Goal: Task Accomplishment & Management: Manage account settings

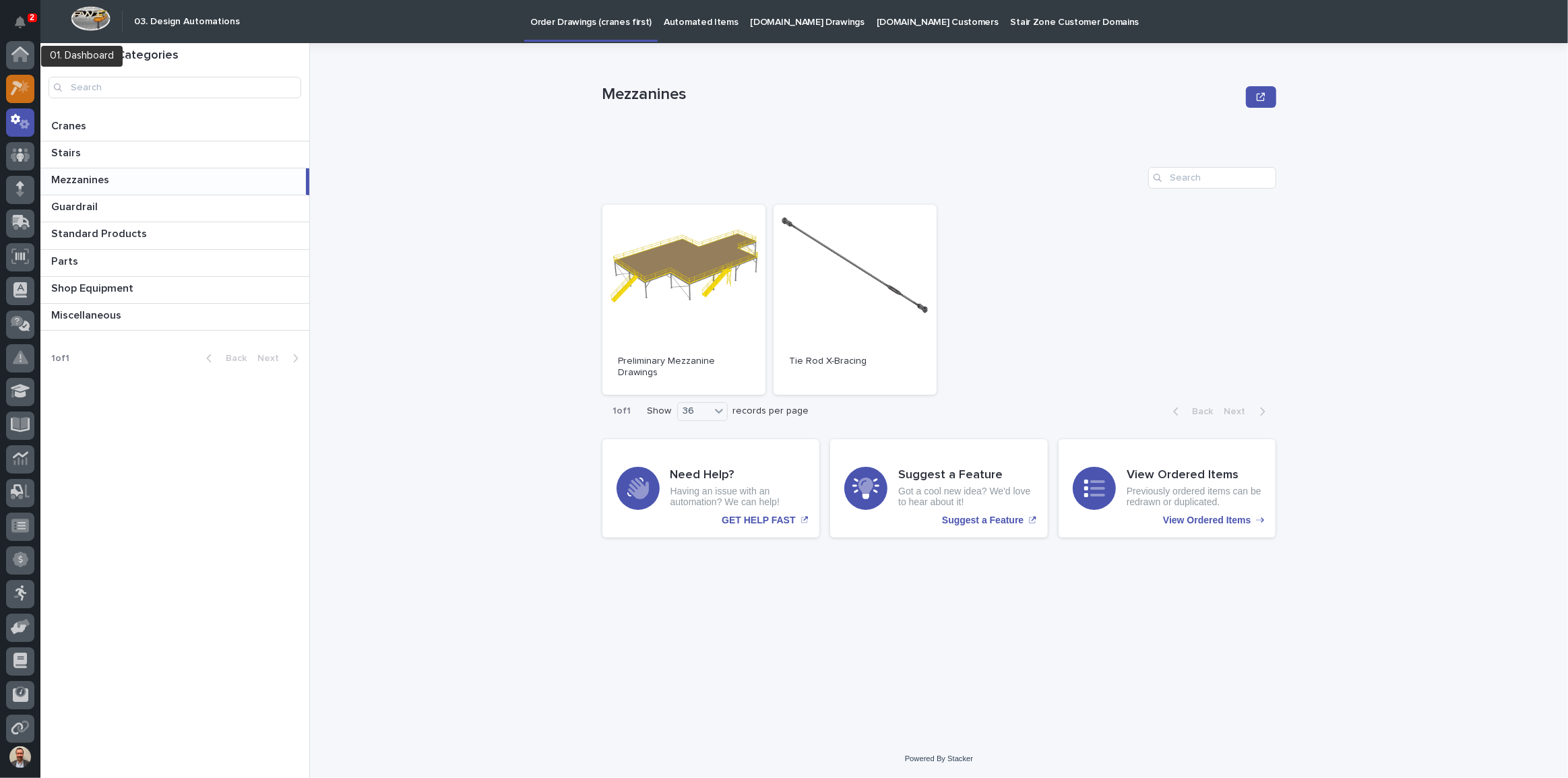
click at [19, 77] on div at bounding box center [20, 88] width 29 height 29
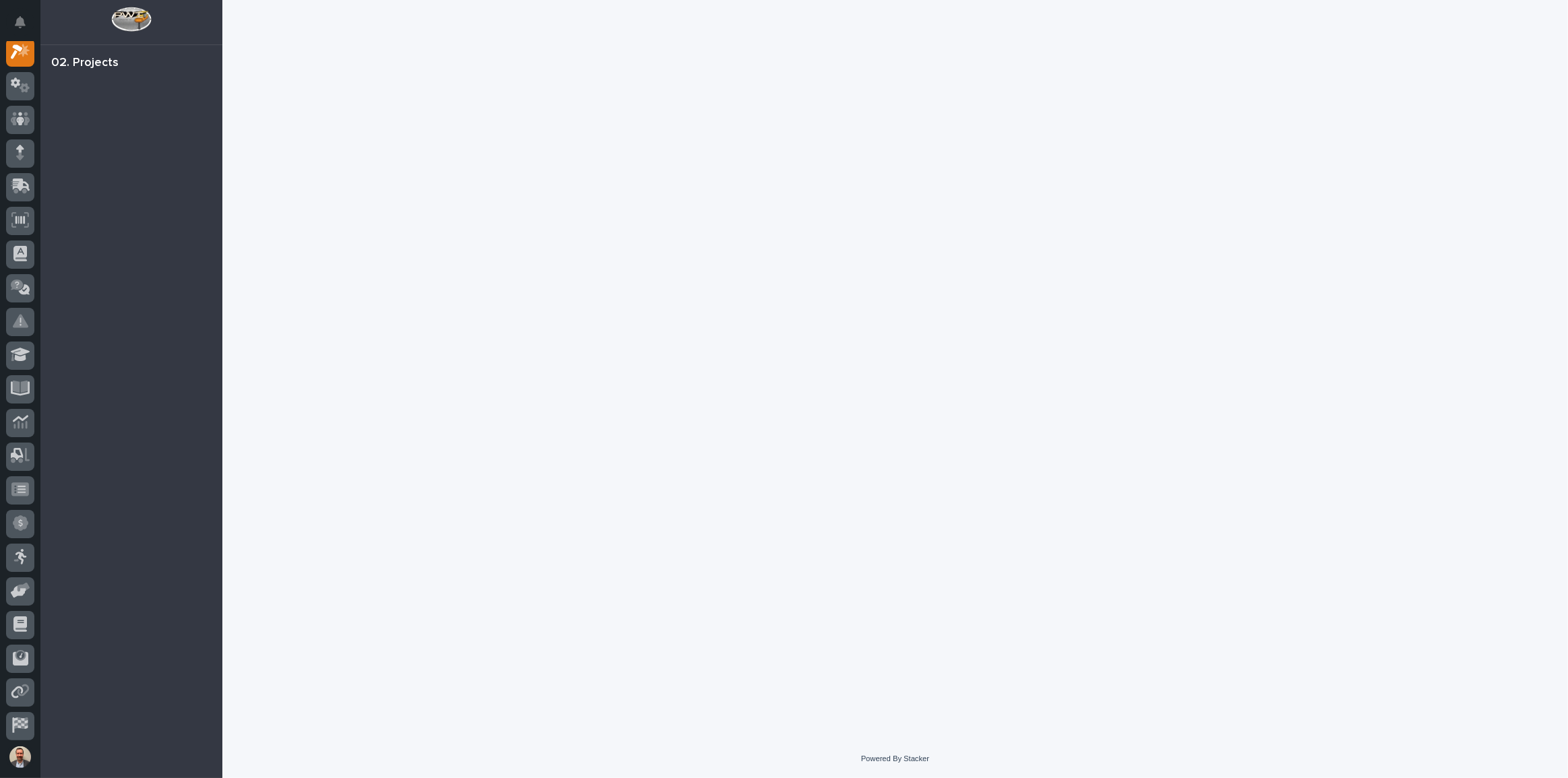
scroll to position [34, 0]
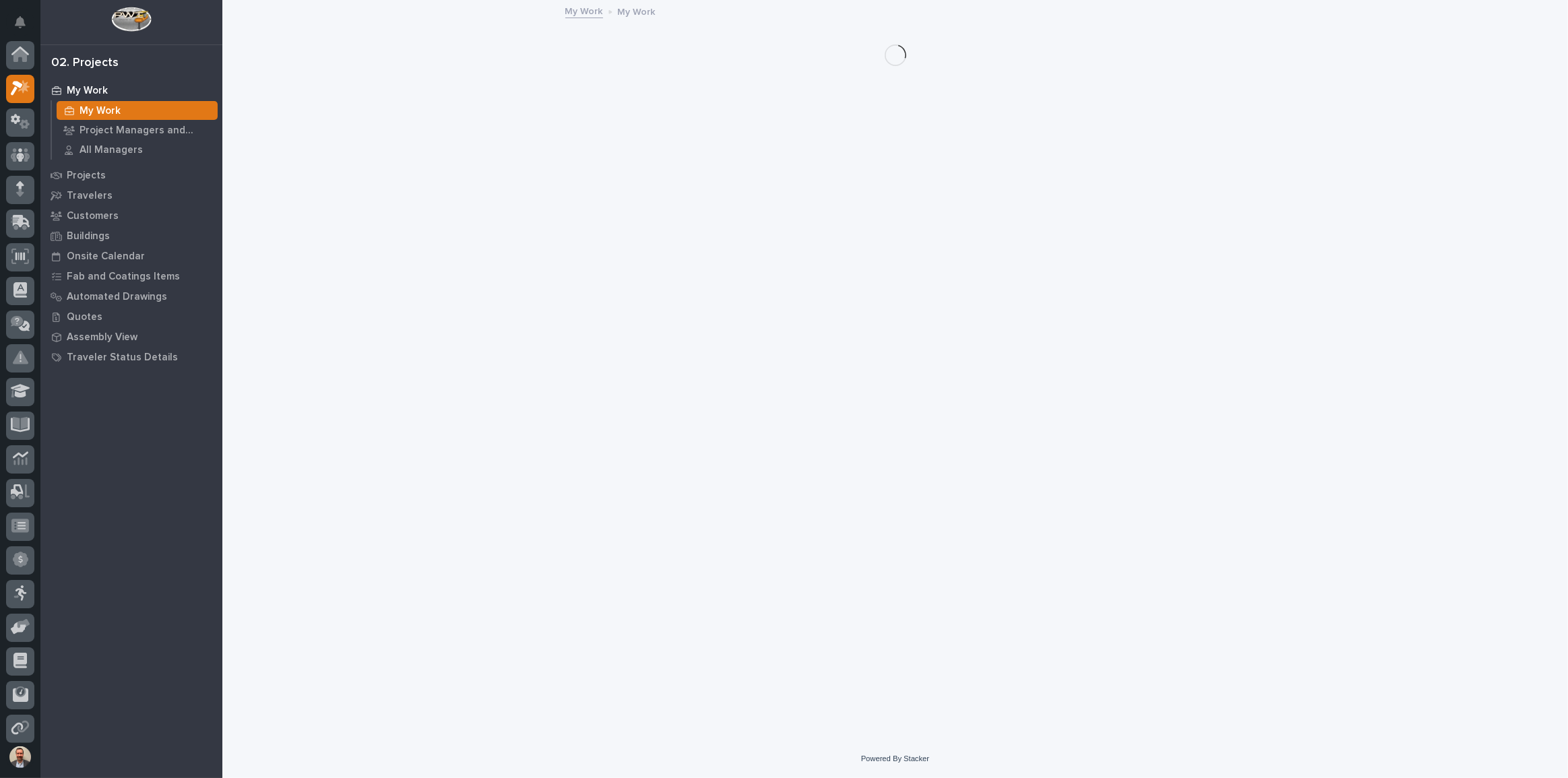
scroll to position [34, 0]
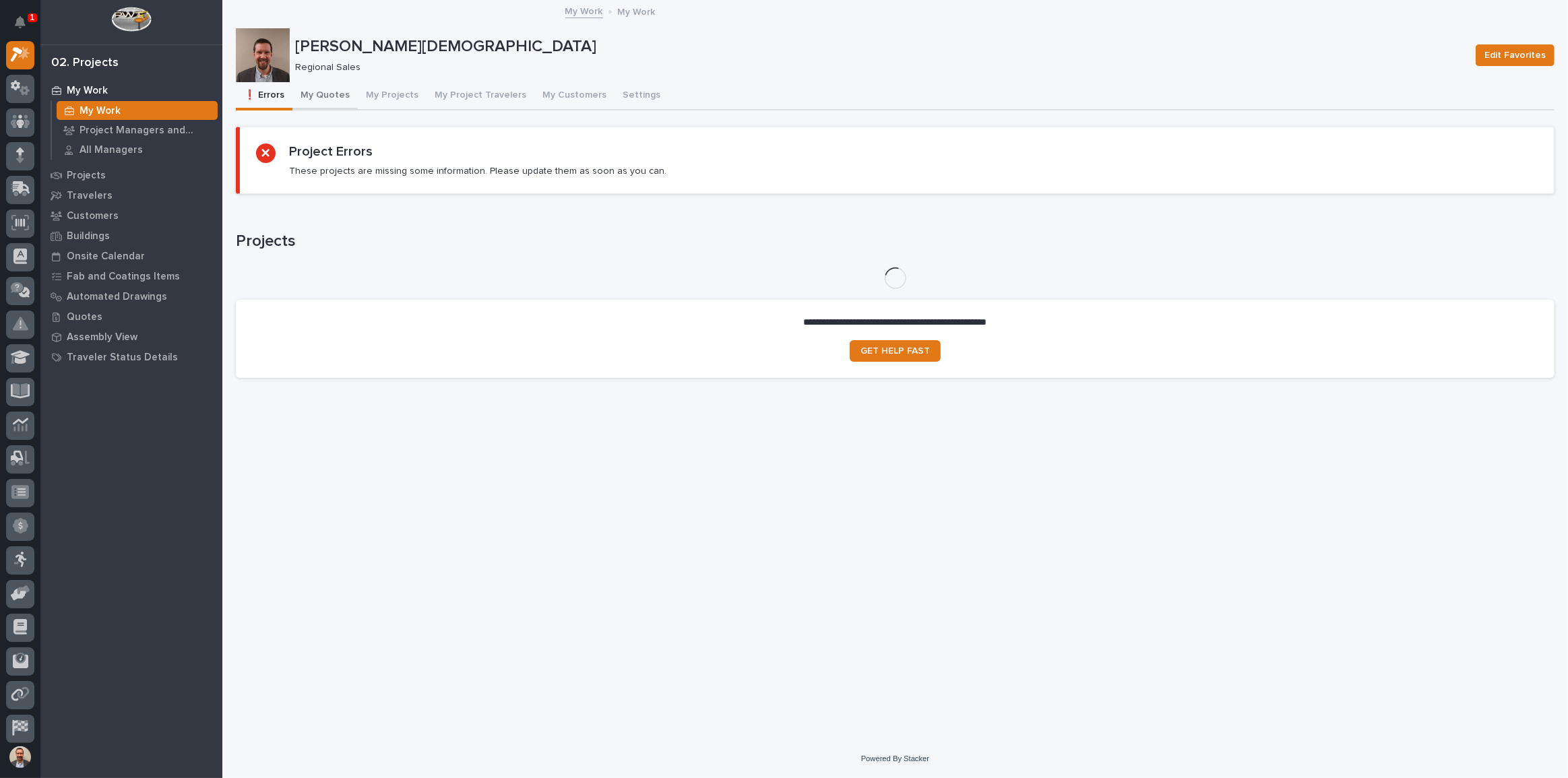
click at [323, 91] on button "My Quotes" at bounding box center [325, 96] width 65 height 29
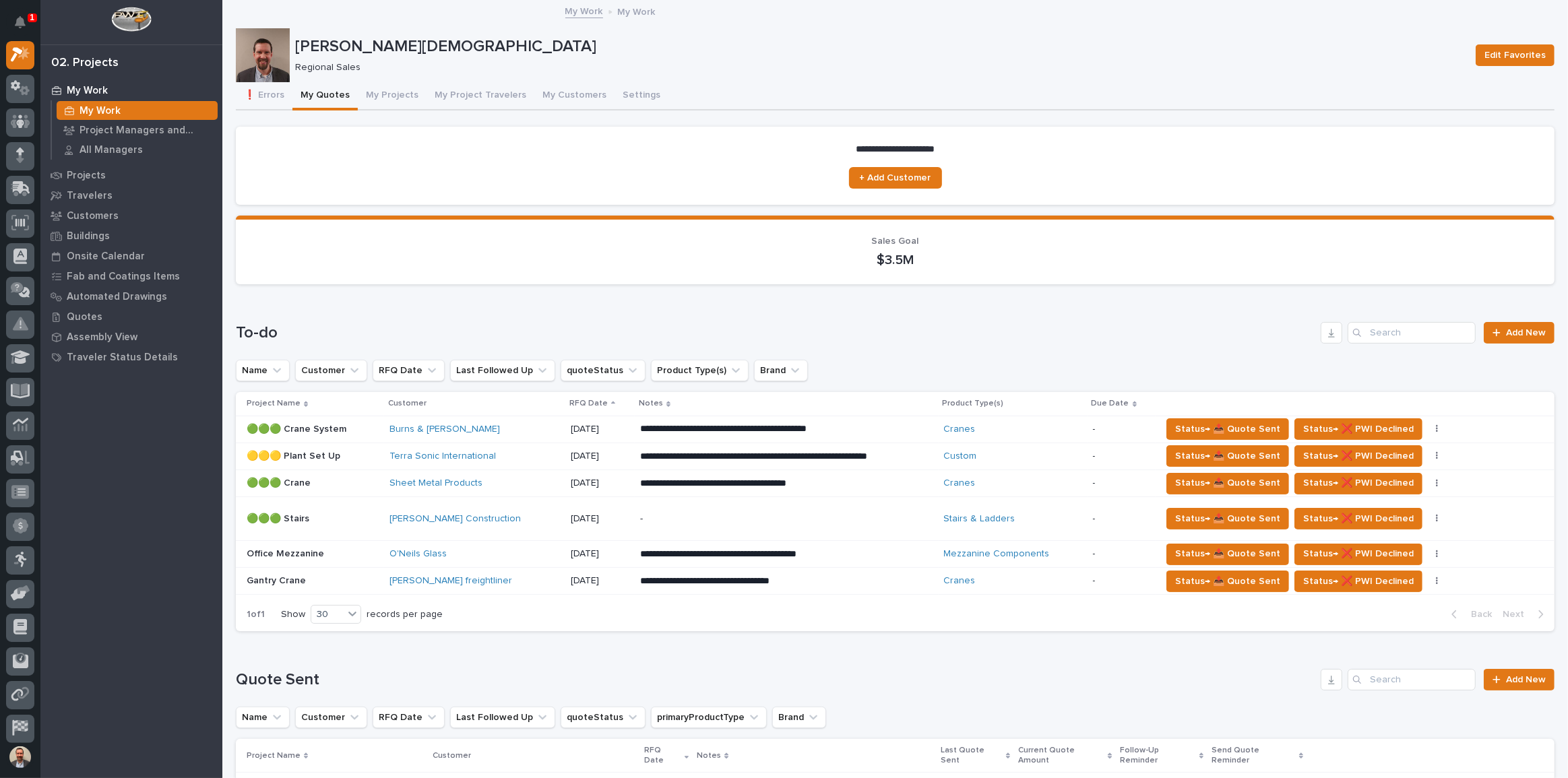
scroll to position [122, 0]
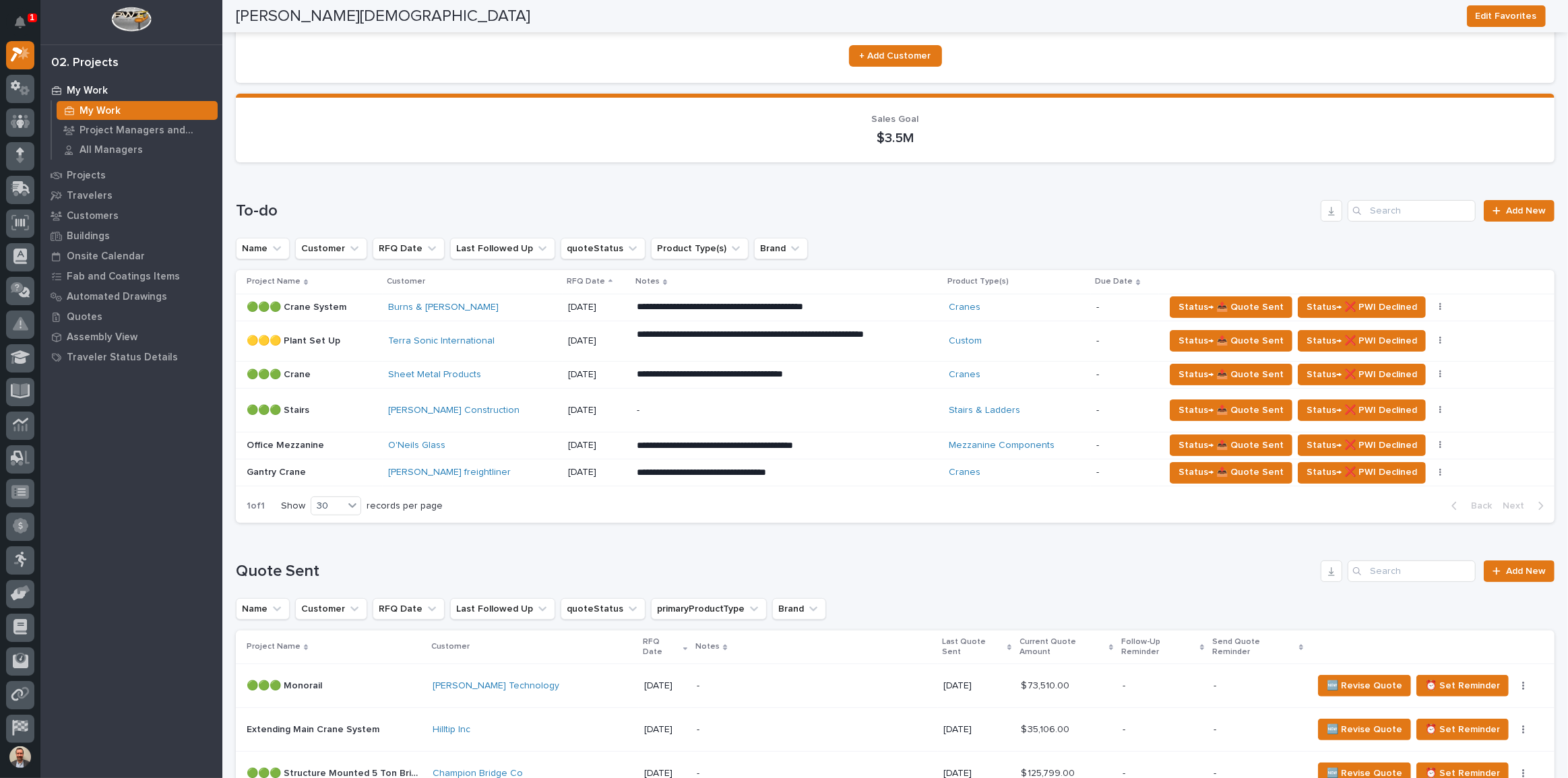
click at [732, 314] on p "**********" at bounding box center [755, 307] width 236 height 14
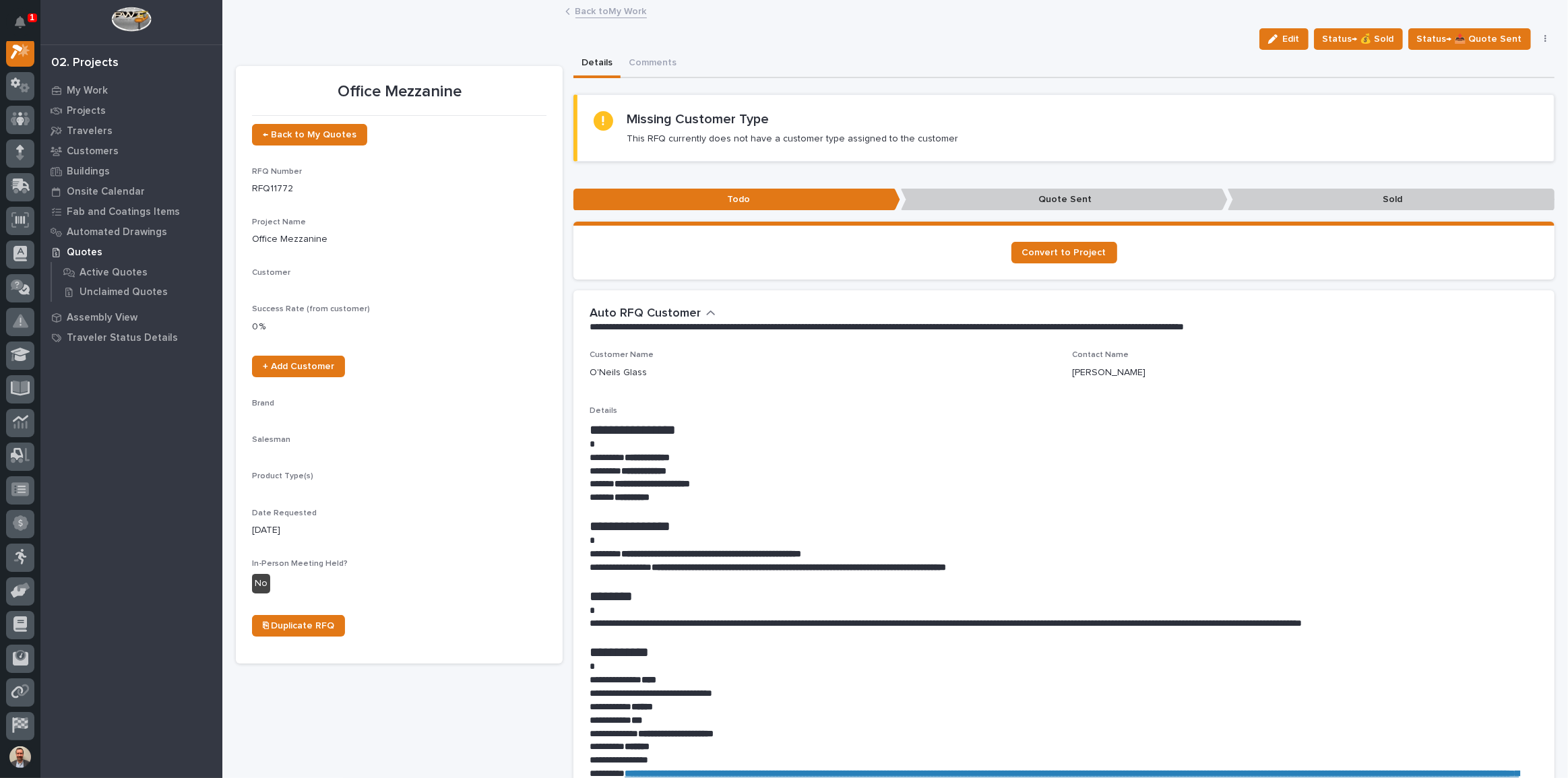
scroll to position [34, 0]
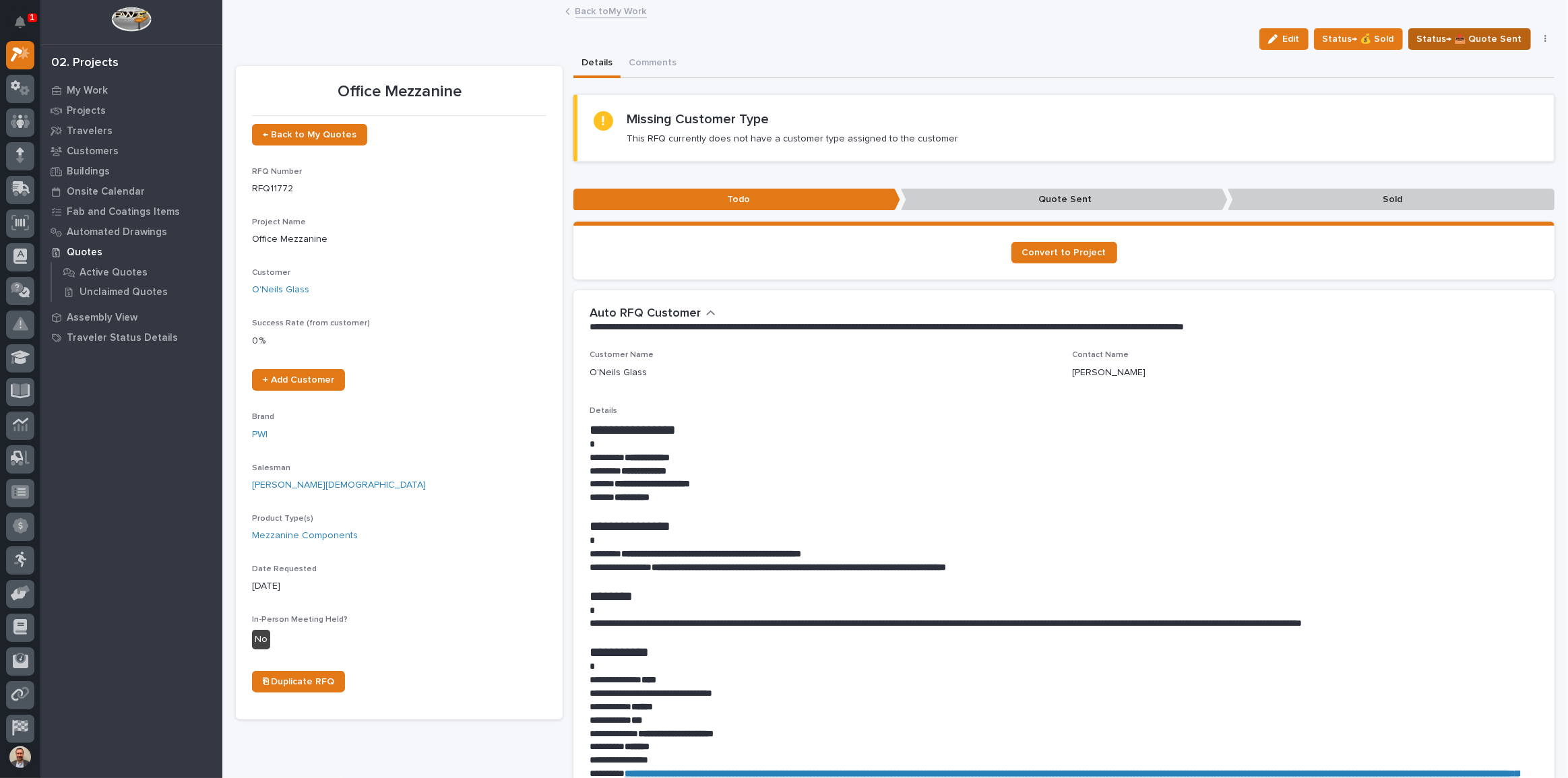
click at [1468, 35] on span "Status→ 📤 Quote Sent" at bounding box center [1469, 39] width 105 height 16
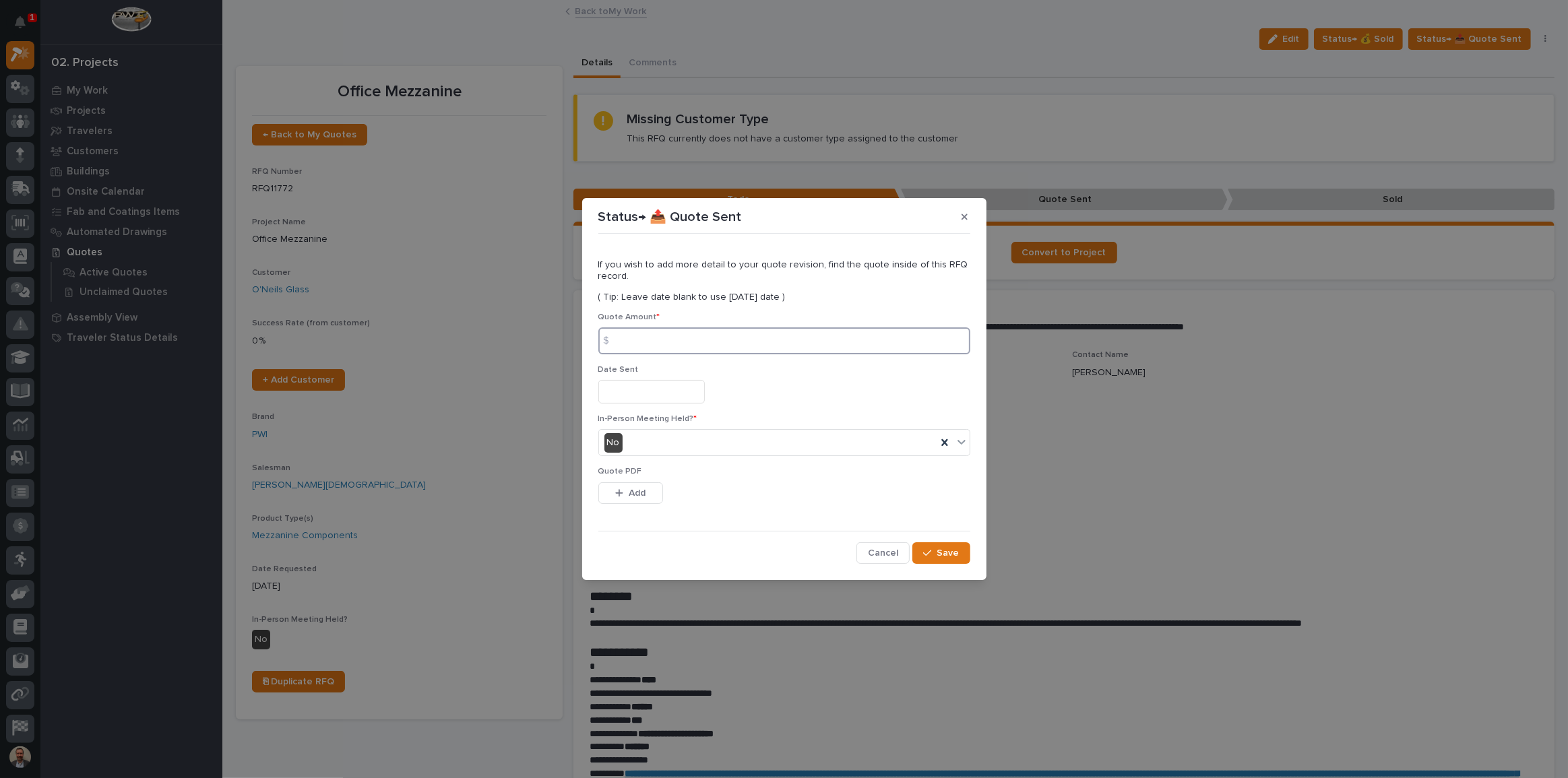
click at [785, 342] on input at bounding box center [784, 340] width 372 height 27
click at [677, 342] on input at bounding box center [784, 340] width 372 height 27
type input "41620"
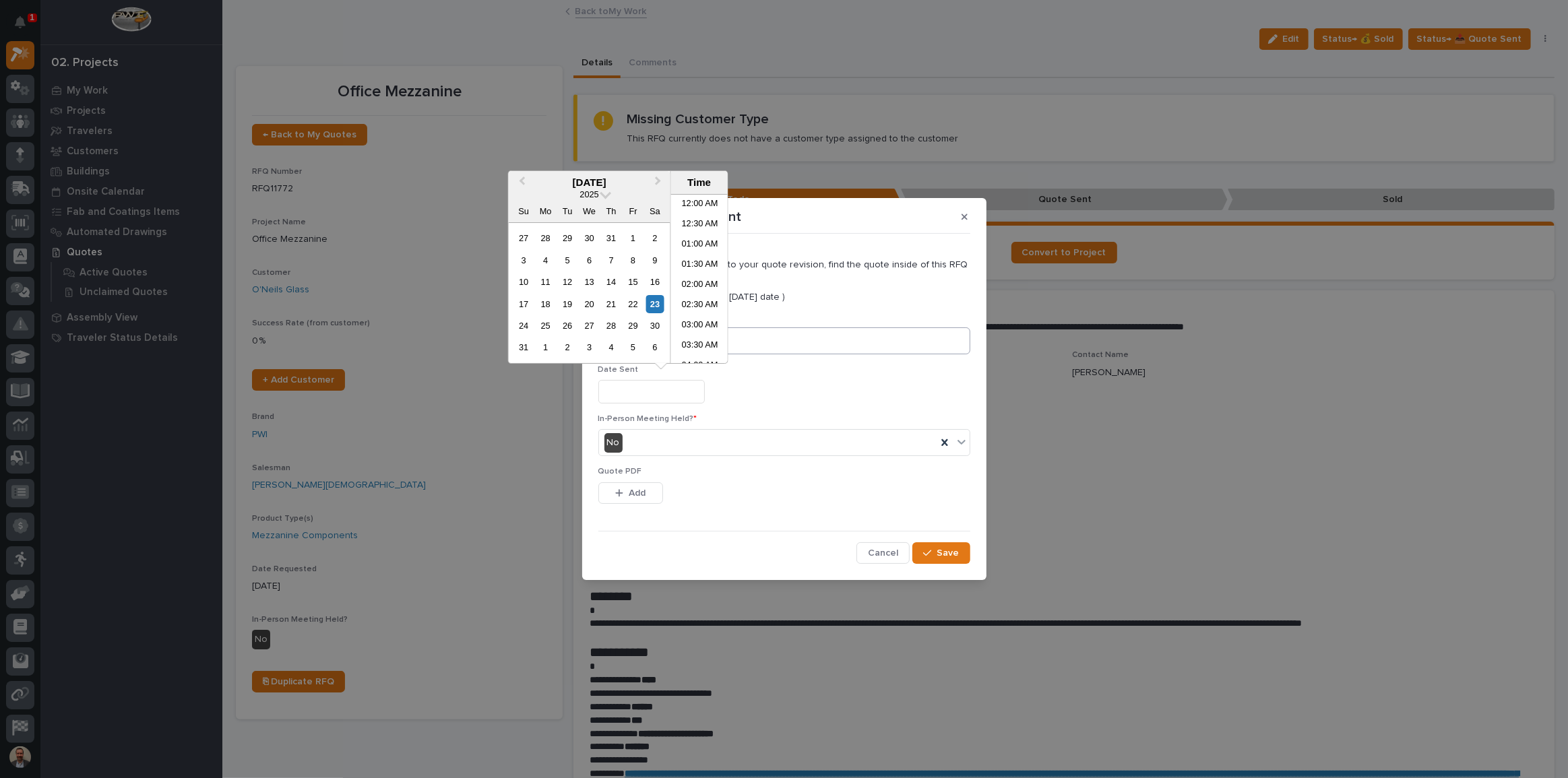
scroll to position [492, 0]
click at [637, 301] on div "22" at bounding box center [633, 304] width 18 height 18
type input "**********"
click at [653, 438] on div "No" at bounding box center [767, 443] width 338 height 23
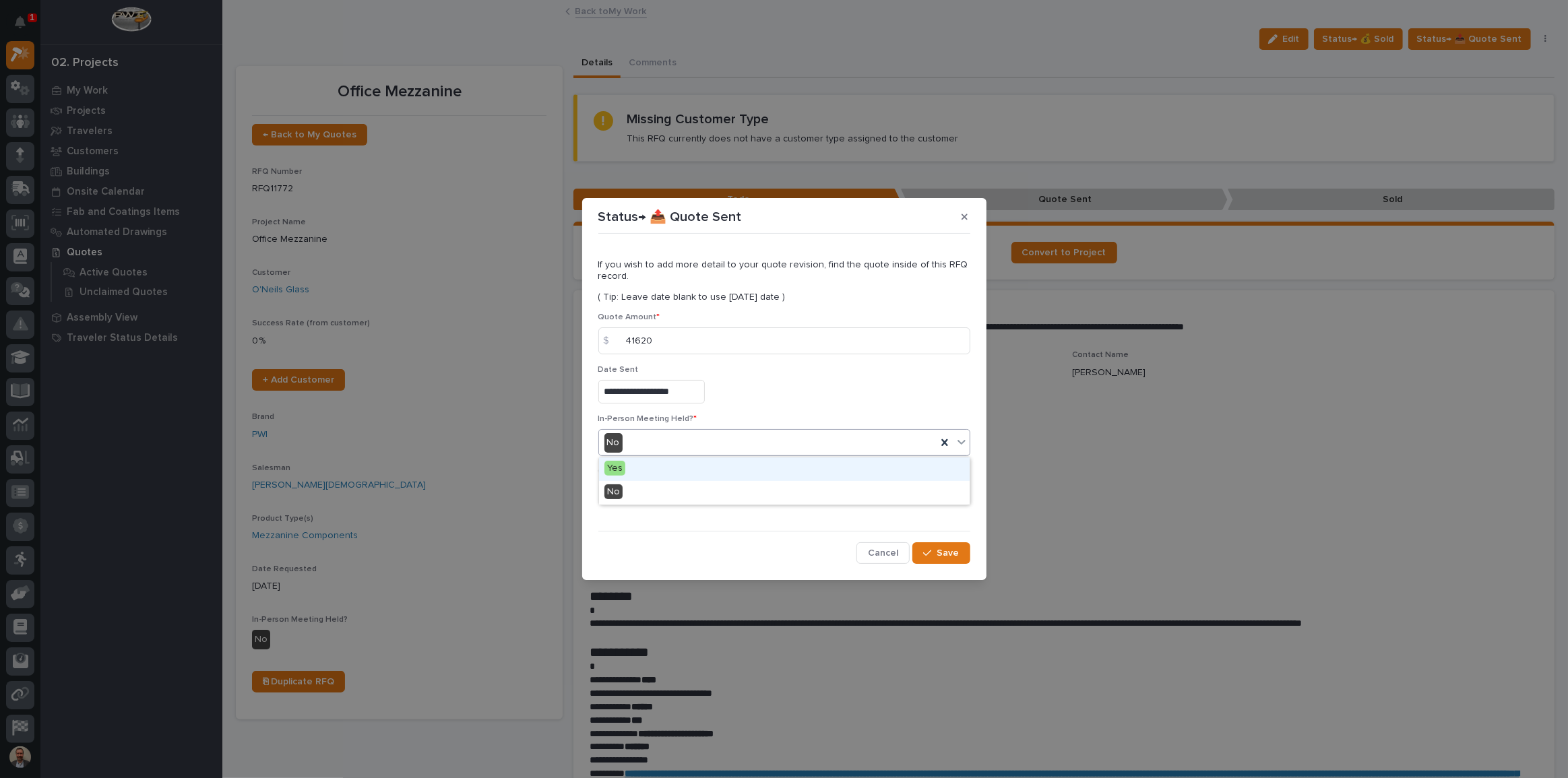
click at [640, 470] on div "Yes" at bounding box center [784, 468] width 371 height 23
click at [633, 490] on span "Add" at bounding box center [636, 493] width 16 height 12
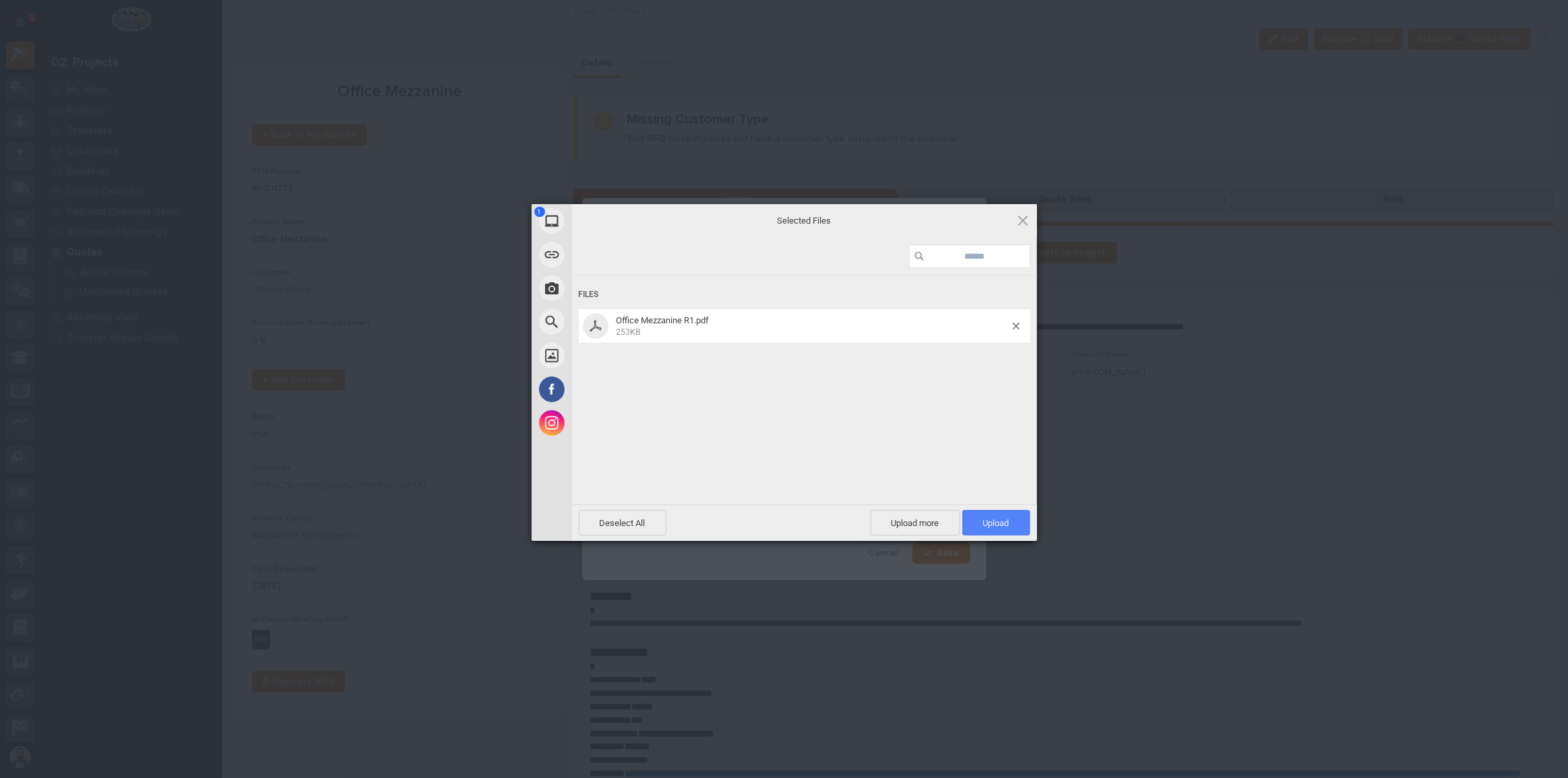
click at [1004, 526] on span "Upload 1" at bounding box center [996, 523] width 26 height 10
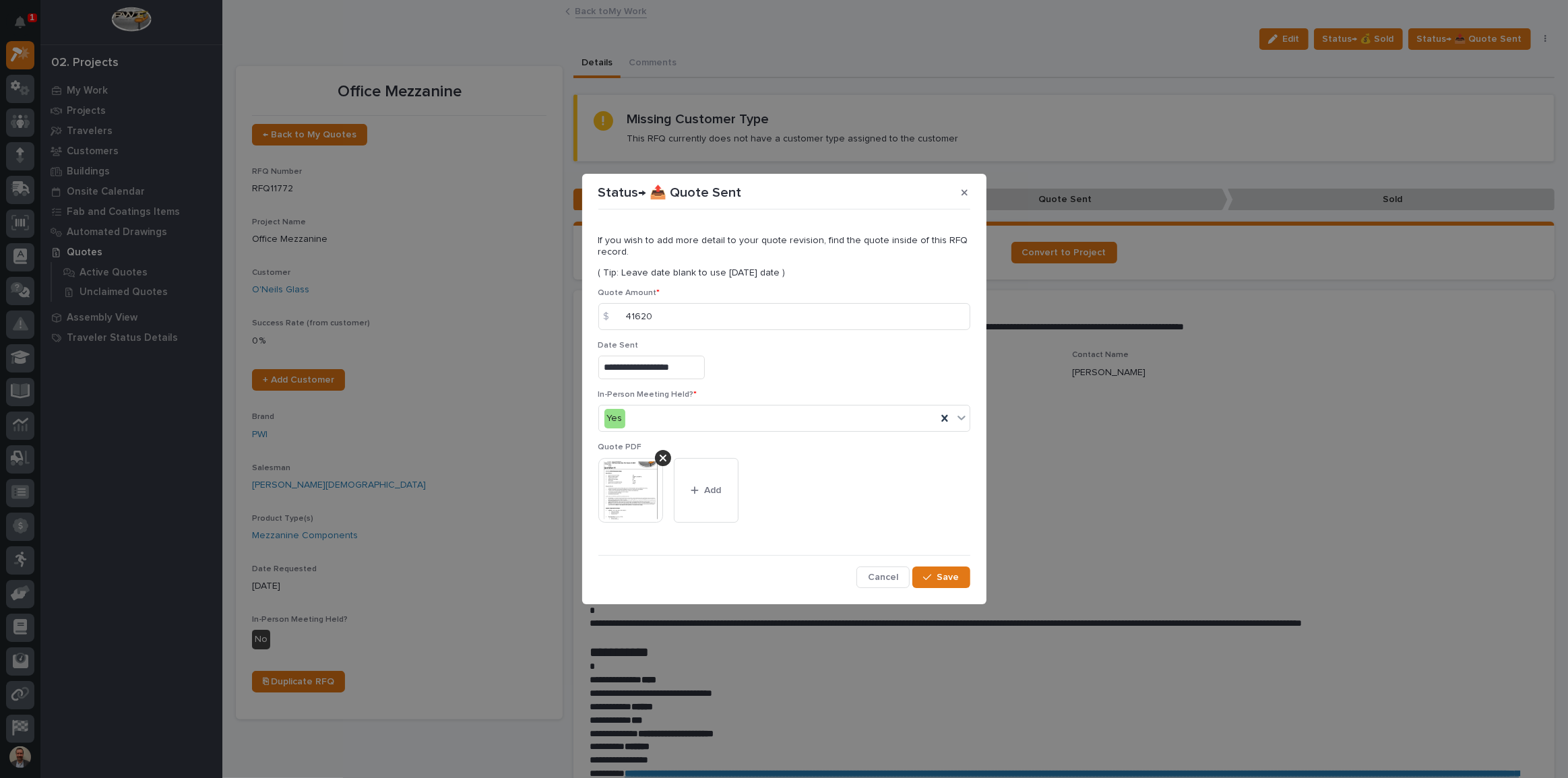
click at [935, 588] on div "**********" at bounding box center [784, 402] width 378 height 380
click at [938, 577] on span "Save" at bounding box center [948, 577] width 23 height 12
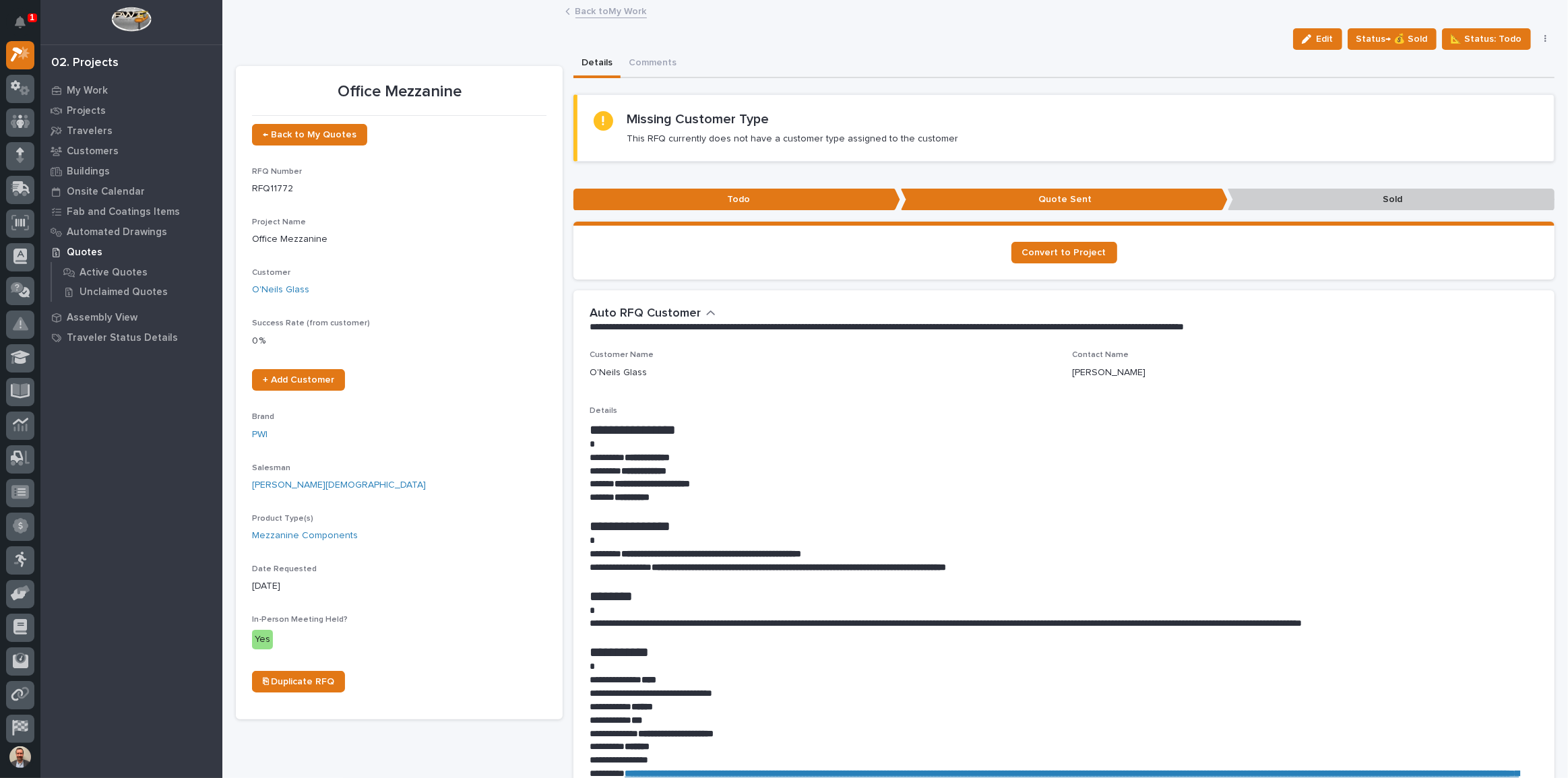
click at [82, 78] on div "02. Projects My Work Projects Travelers Customers Buildings Onsite Calendar Fab…" at bounding box center [132, 389] width 182 height 778
click at [98, 82] on div "My Work" at bounding box center [131, 90] width 175 height 19
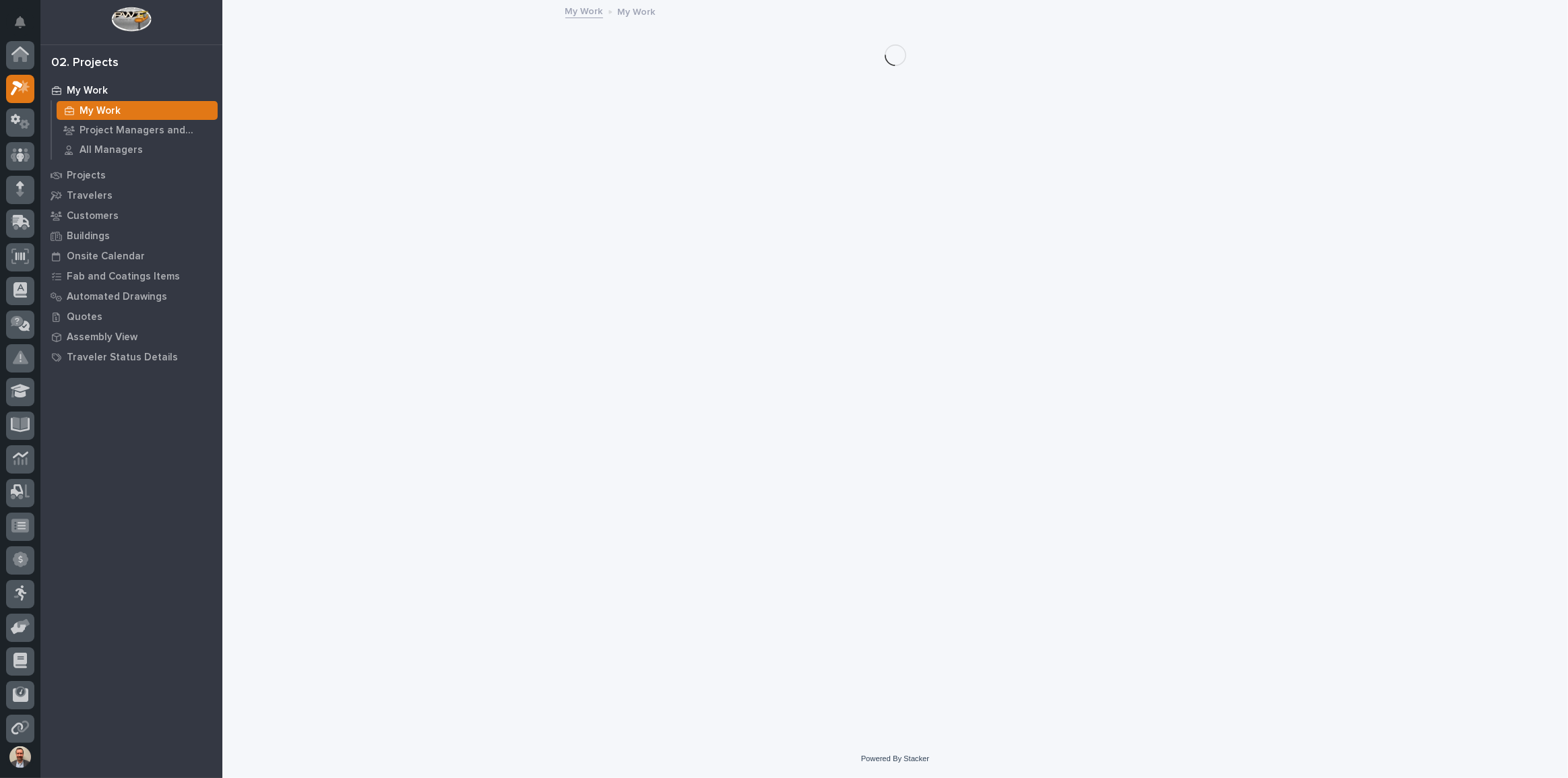
scroll to position [34, 0]
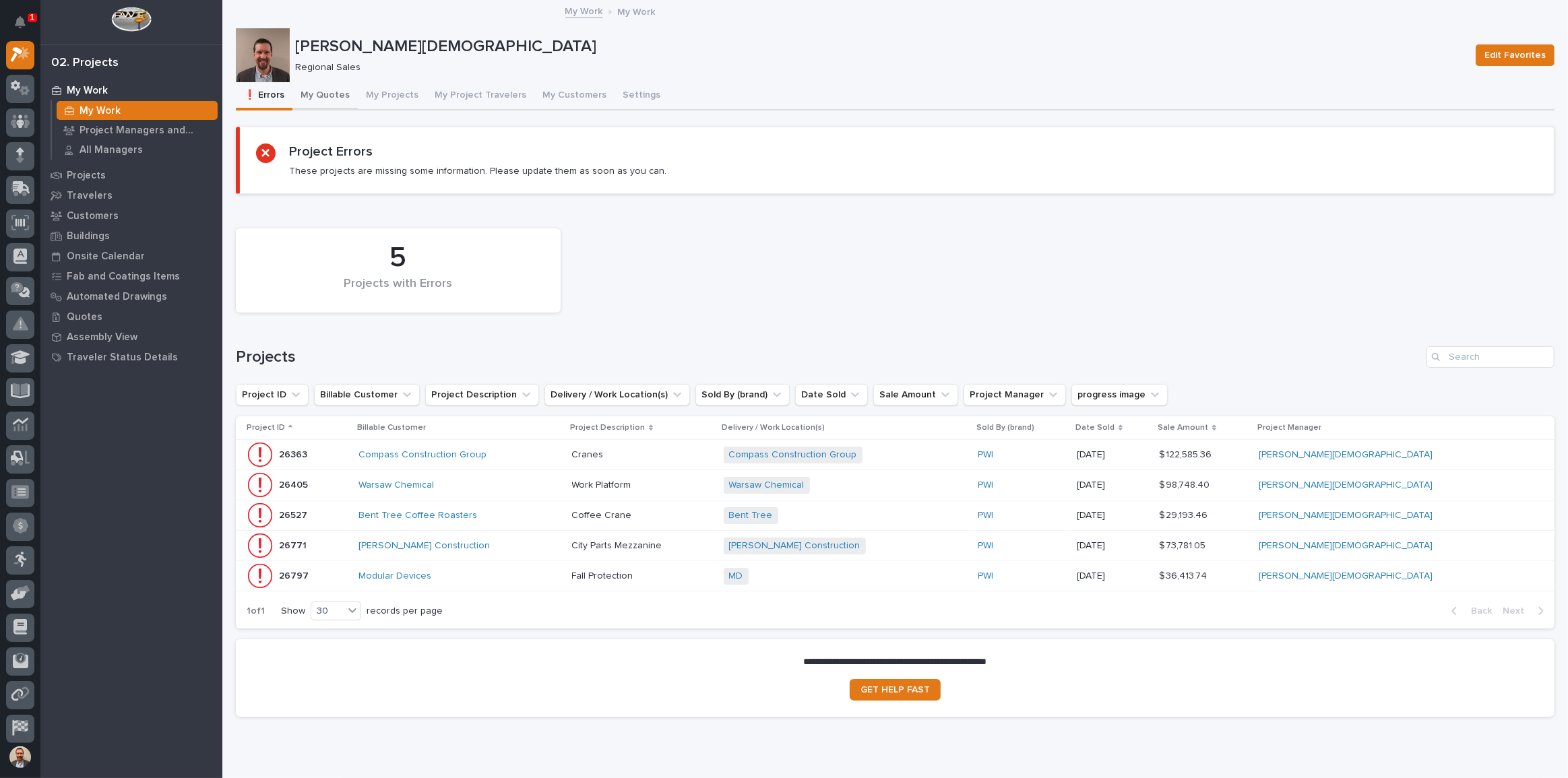
click at [317, 86] on button "My Quotes" at bounding box center [325, 96] width 65 height 29
